Goal: Task Accomplishment & Management: Use online tool/utility

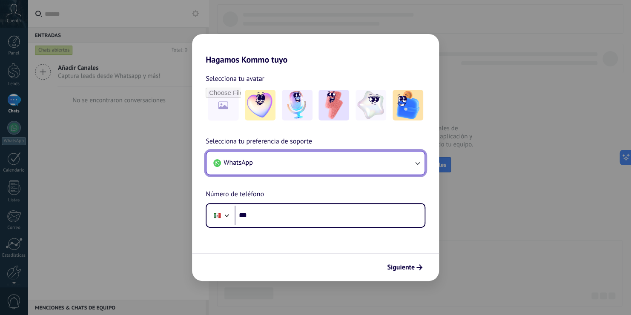
click at [373, 155] on button "WhatsApp" at bounding box center [316, 163] width 218 height 23
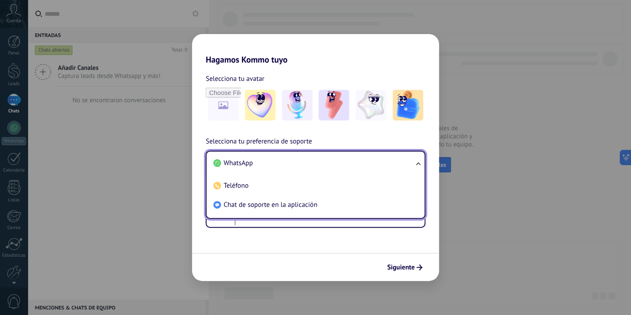
click at [373, 155] on li "WhatsApp" at bounding box center [314, 163] width 208 height 19
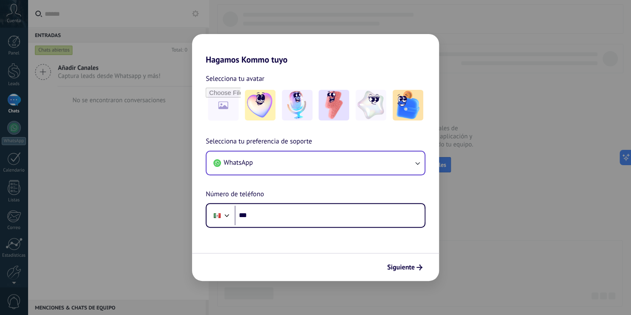
click at [379, 141] on div "Selecciona tu preferencia de soporte WhatsApp Número de teléfono Phone ***" at bounding box center [315, 182] width 247 height 92
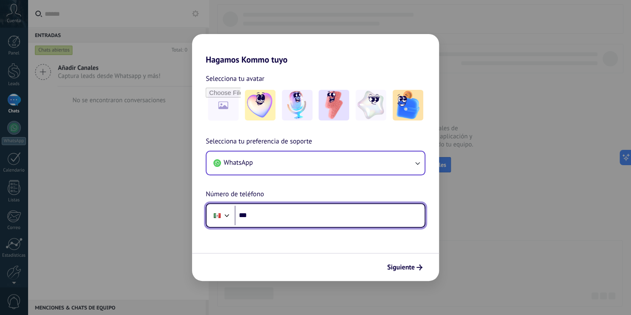
click at [346, 220] on input "***" at bounding box center [330, 216] width 190 height 20
type input "**********"
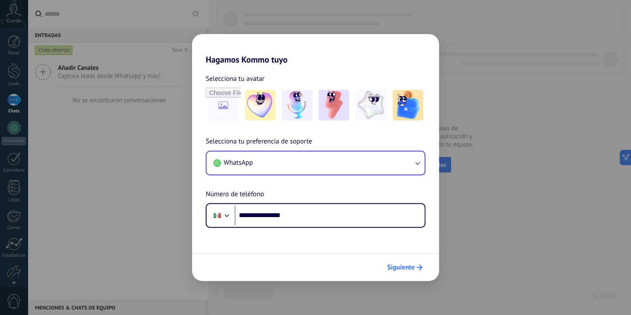
click at [412, 265] on span "Siguiente" at bounding box center [401, 268] width 28 height 6
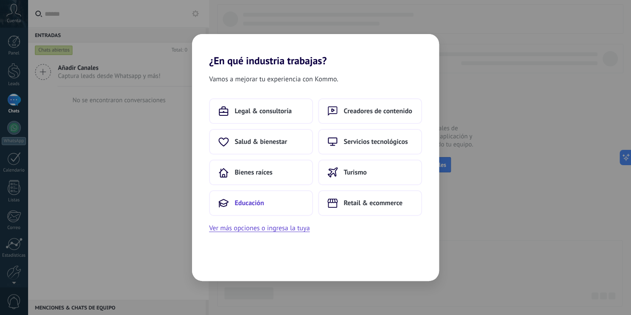
click at [284, 198] on button "Educación" at bounding box center [261, 203] width 104 height 26
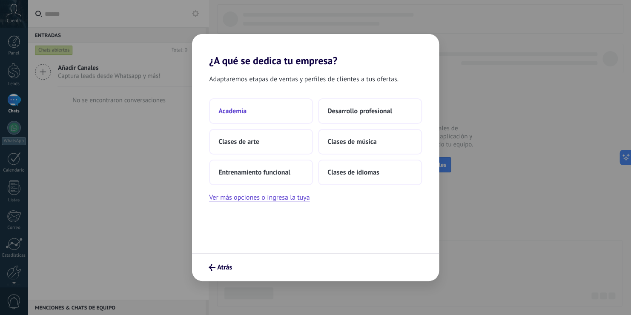
click at [273, 111] on button "Academia" at bounding box center [261, 111] width 104 height 26
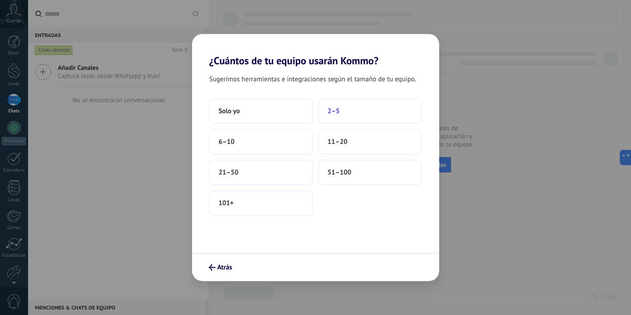
click at [343, 111] on button "2–5" at bounding box center [370, 111] width 104 height 26
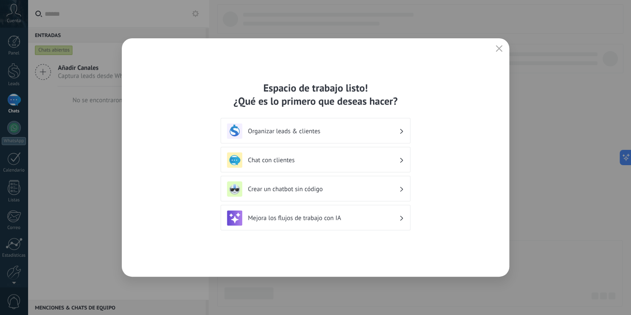
click at [372, 216] on h3 "Mejora los flujos de trabajo con IA" at bounding box center [323, 218] width 151 height 8
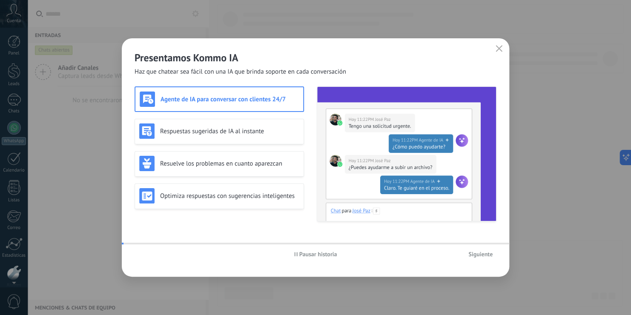
scroll to position [39, 0]
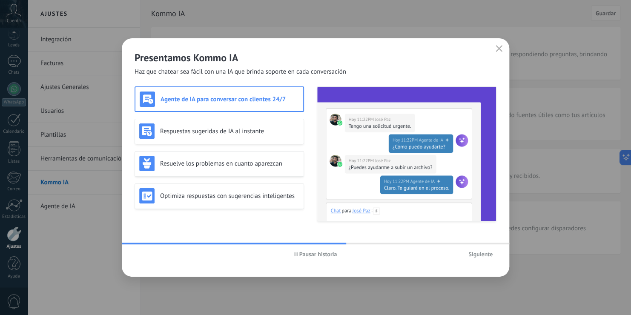
click at [484, 254] on span "Siguiente" at bounding box center [481, 254] width 24 height 6
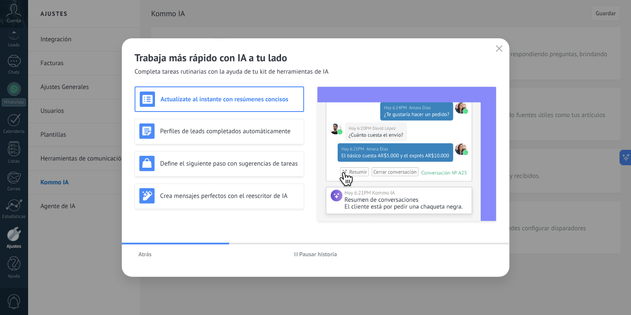
click at [296, 256] on use "button" at bounding box center [295, 254] width 3 height 4
click at [296, 256] on icon "button" at bounding box center [296, 254] width 3 height 4
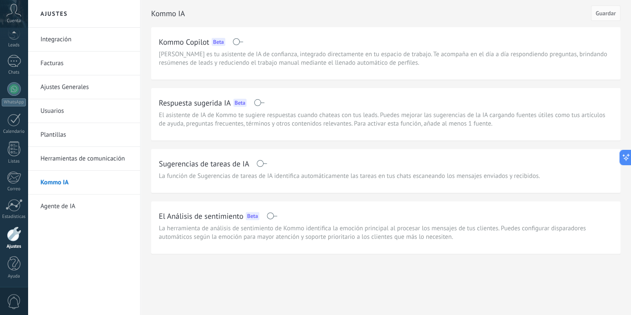
scroll to position [5, 0]
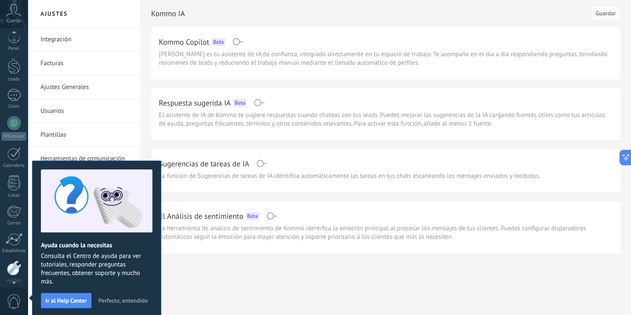
click at [411, 269] on div "Kommo IA Guardar Kommo Copilot Beta Kommo Copilot es tu asistente de IA de conf…" at bounding box center [386, 145] width 491 height 290
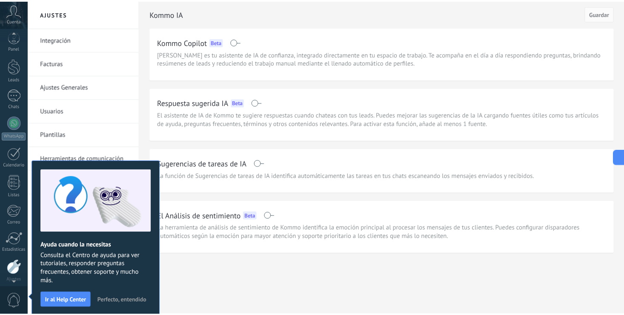
scroll to position [39, 0]
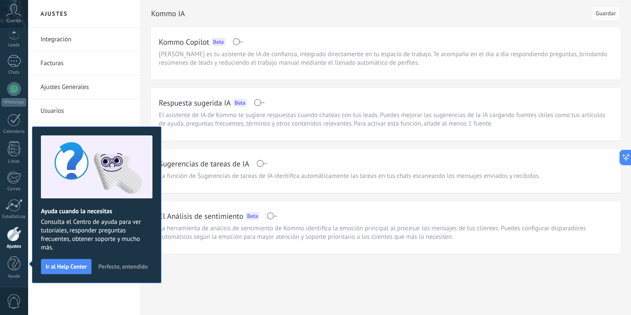
click at [128, 268] on span "Perfecto, entendido" at bounding box center [122, 267] width 49 height 6
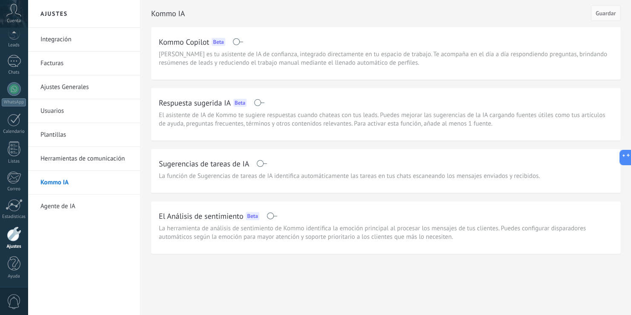
click at [69, 207] on link "Agente de IA" at bounding box center [85, 207] width 91 height 24
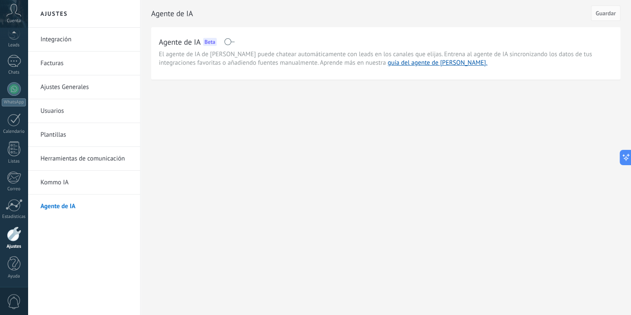
click at [231, 41] on span at bounding box center [229, 41] width 11 height 7
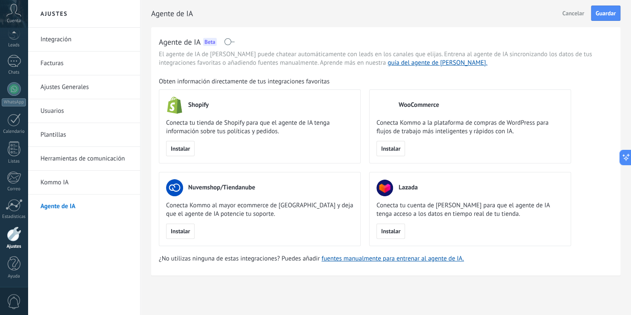
click at [231, 41] on span at bounding box center [229, 41] width 11 height 7
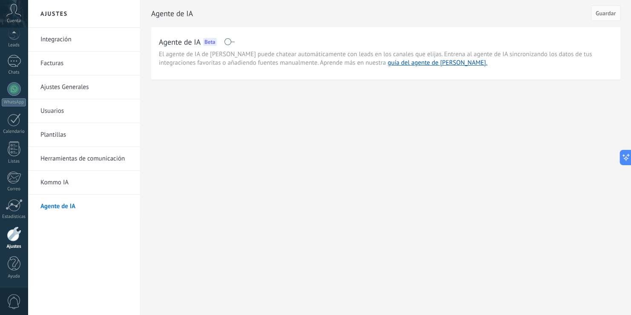
click at [92, 39] on link "Integración" at bounding box center [85, 40] width 91 height 24
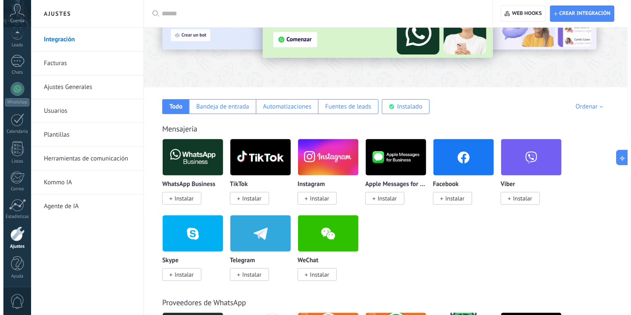
scroll to position [96, 0]
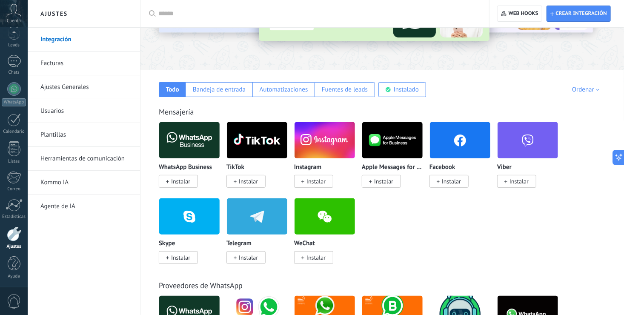
click at [179, 180] on span "Instalar" at bounding box center [180, 182] width 19 height 8
